Goal: Find specific page/section: Find specific page/section

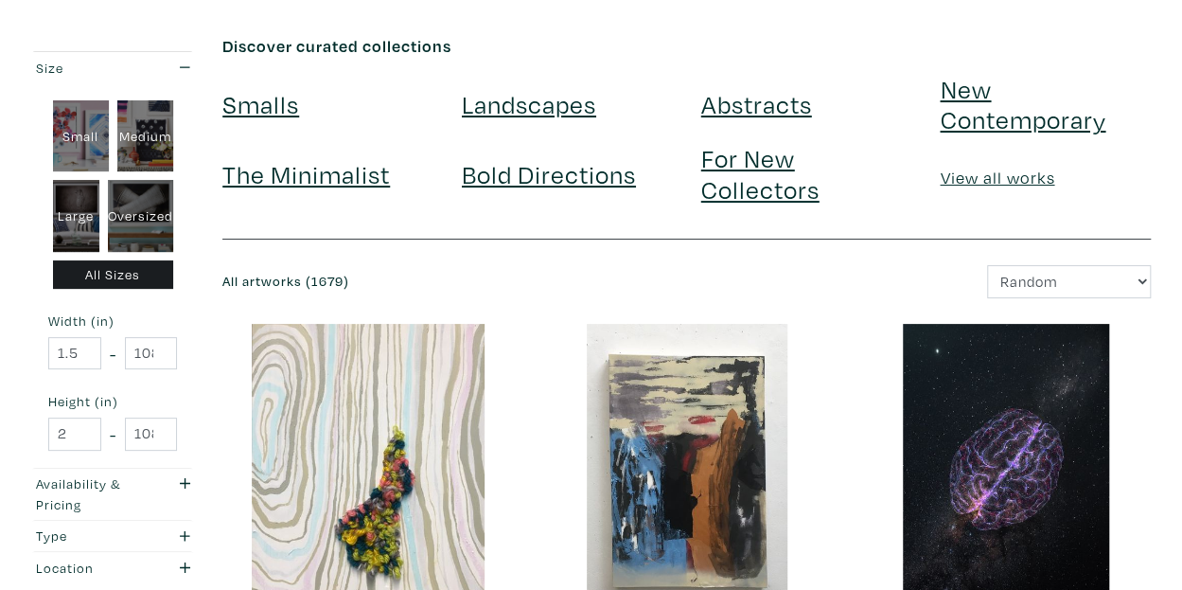
scroll to position [74, 0]
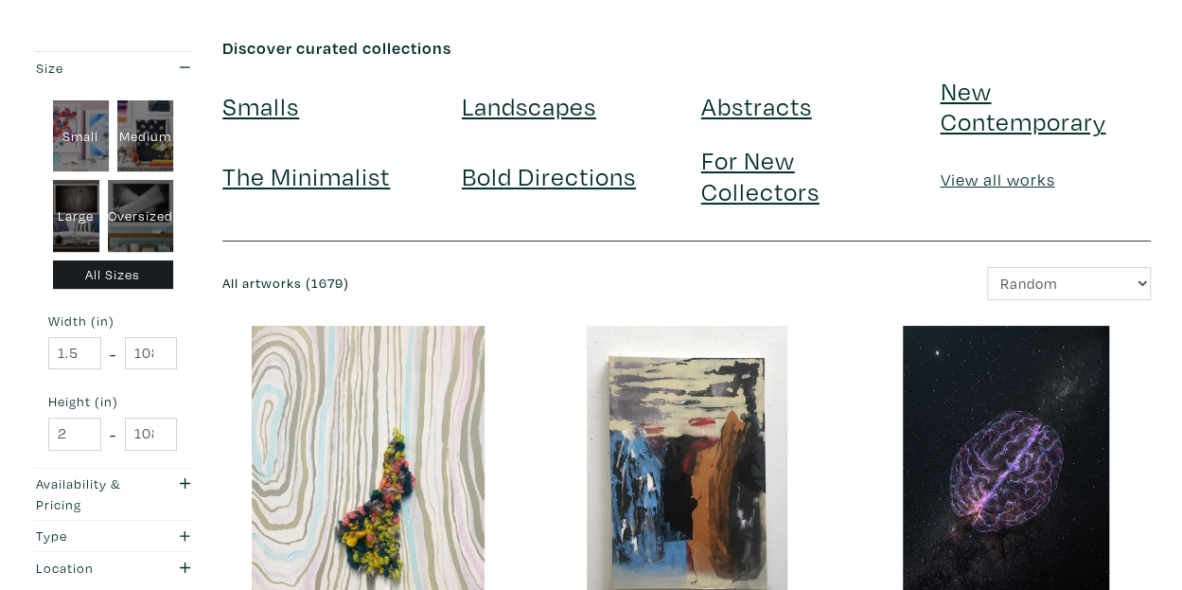
click at [749, 88] on div "Smalls Landscapes Abstracts New Contemporary The Minimalist Bold Directions For…" at bounding box center [686, 146] width 957 height 140
click at [754, 93] on link "Abstracts" at bounding box center [756, 105] width 111 height 33
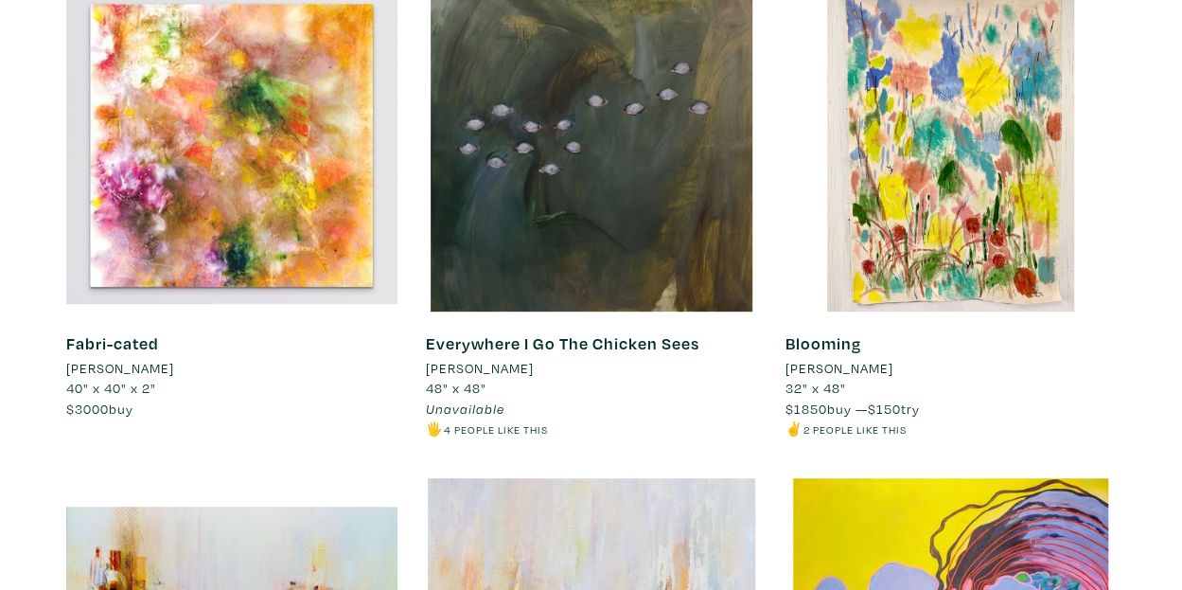
scroll to position [3866, 0]
